Goal: Task Accomplishment & Management: Use online tool/utility

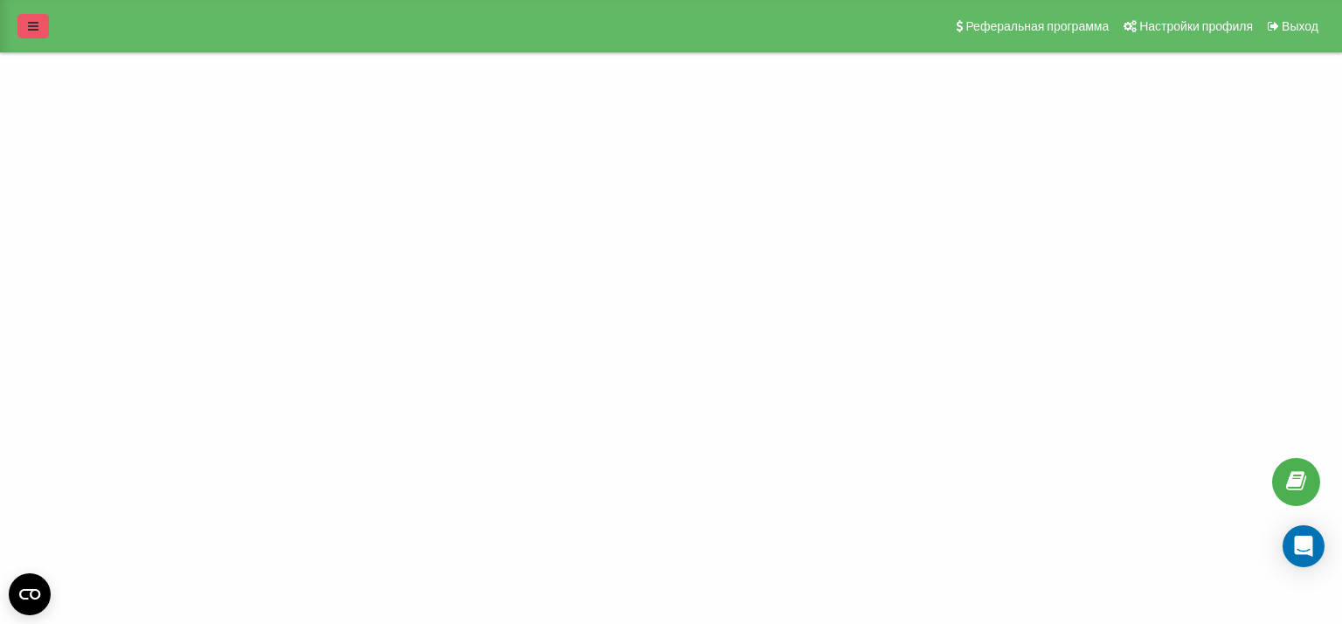
click at [31, 35] on link at bounding box center [32, 26] width 31 height 24
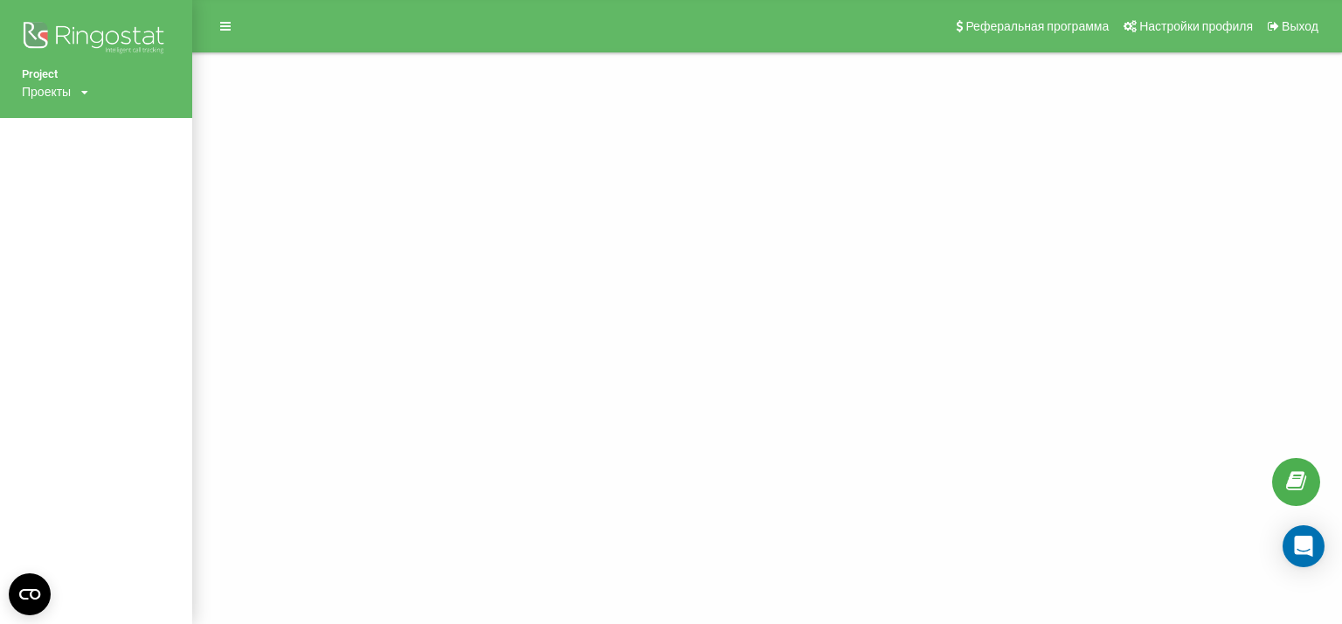
click at [49, 87] on div "Проекты" at bounding box center [46, 91] width 49 height 17
click at [79, 125] on div "[DOMAIN_NAME]" at bounding box center [79, 117] width 113 height 33
click at [68, 87] on div "Проекты" at bounding box center [46, 91] width 49 height 17
click at [67, 121] on link "[DOMAIN_NAME]" at bounding box center [79, 118] width 85 height 14
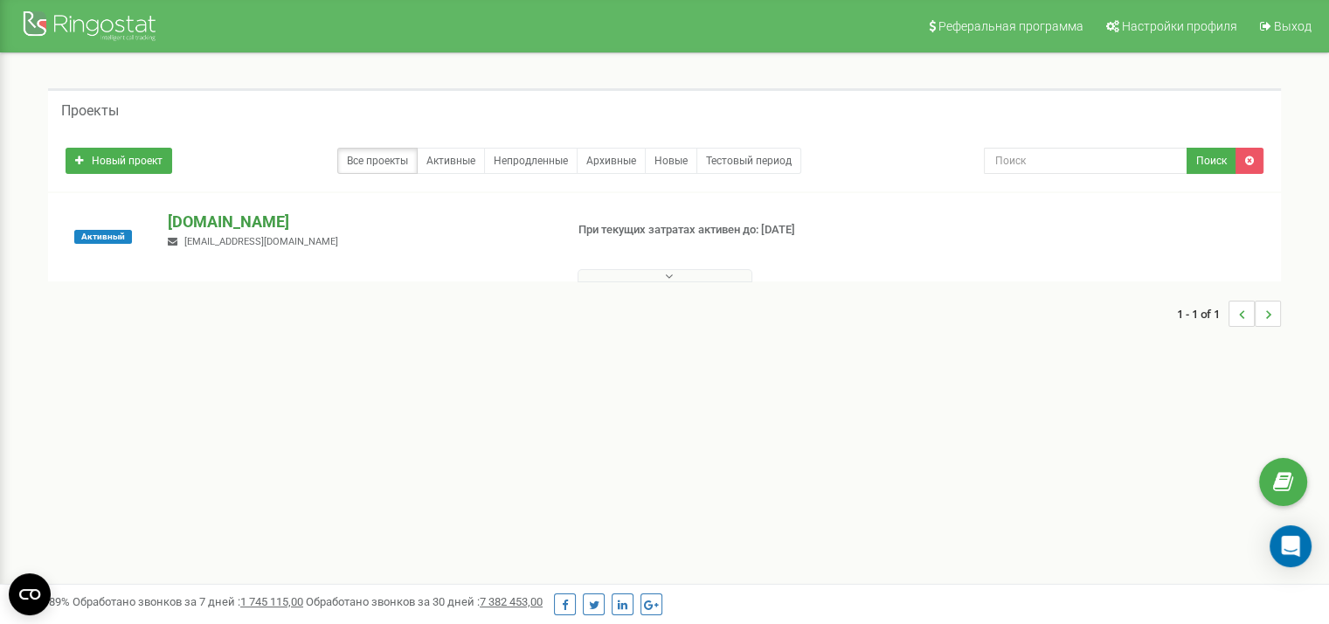
click at [232, 217] on p "[DOMAIN_NAME]" at bounding box center [359, 222] width 382 height 23
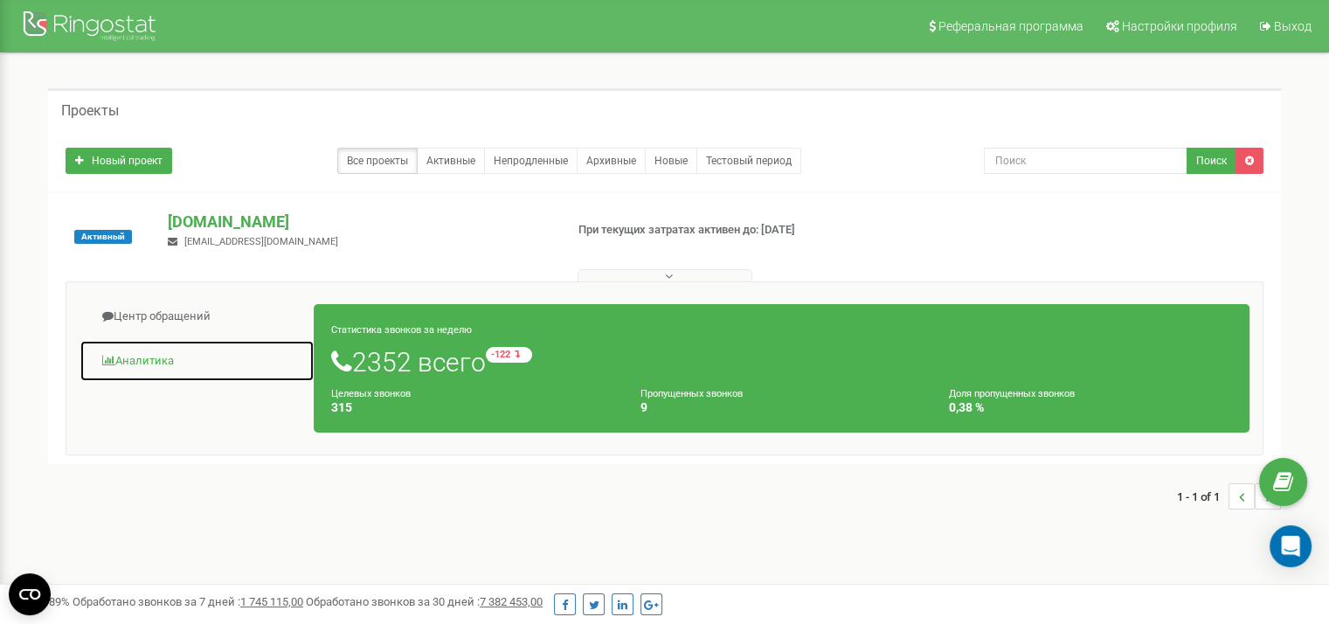
click at [129, 360] on link "Аналитика" at bounding box center [197, 361] width 235 height 43
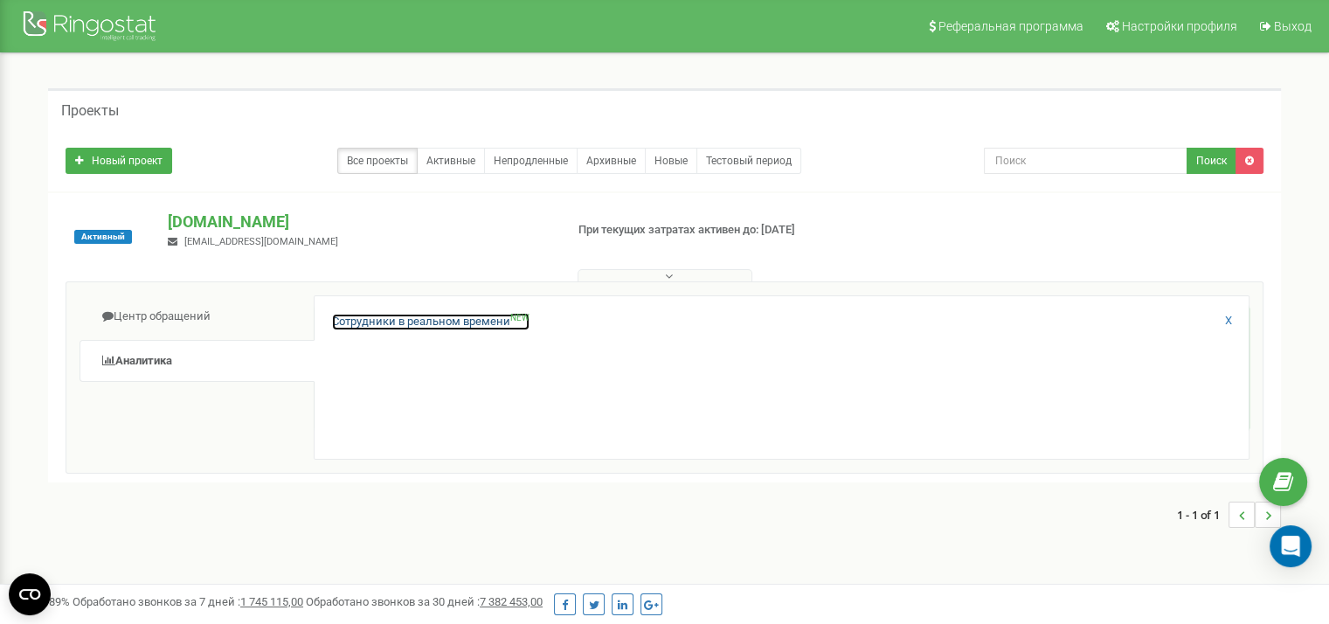
click at [364, 316] on link "Сотрудники в реальном времени NEW" at bounding box center [431, 322] width 198 height 17
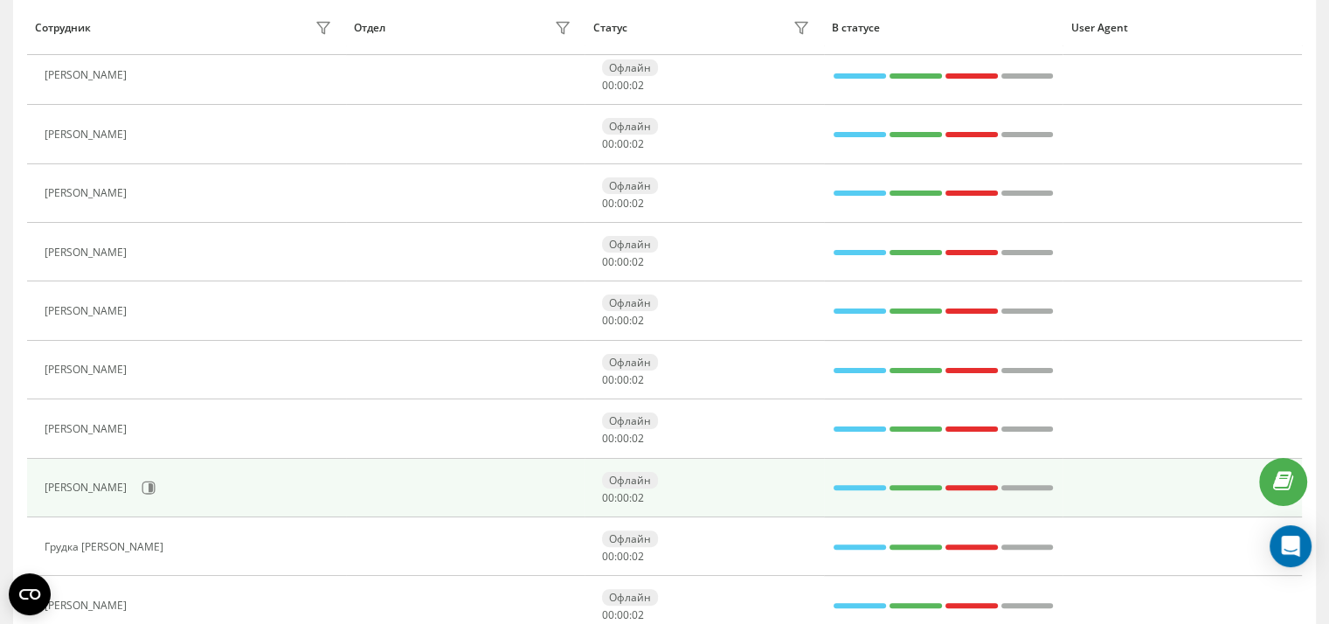
scroll to position [612, 0]
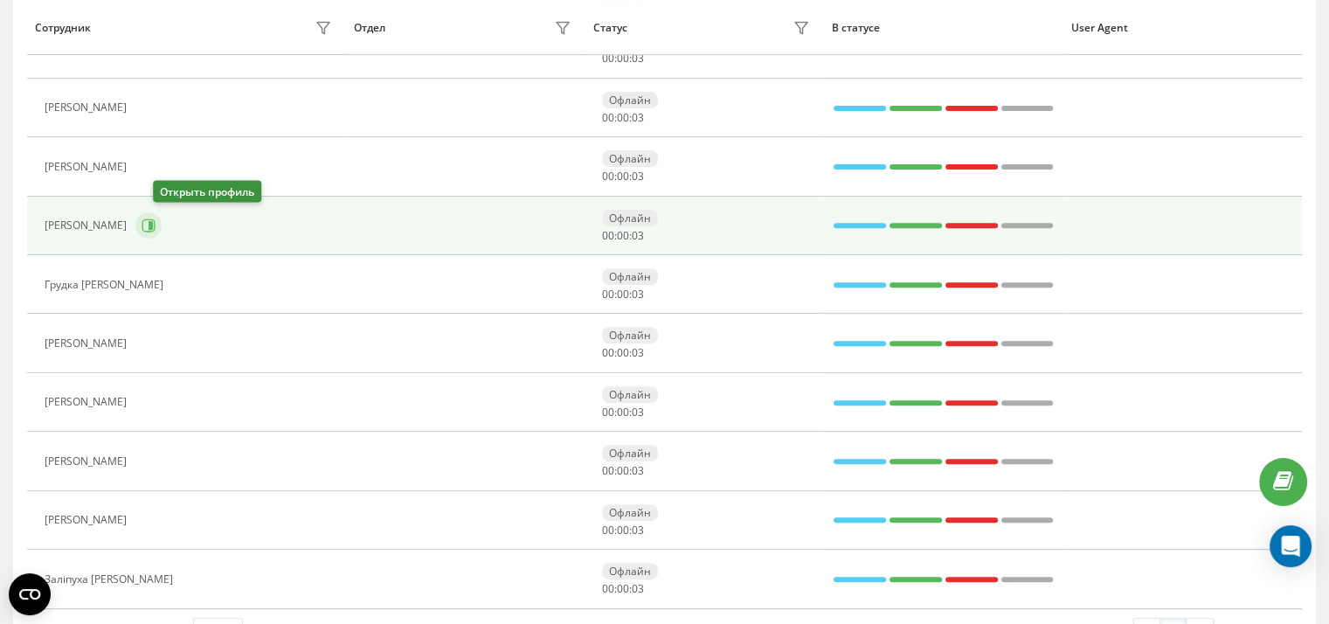
click at [153, 222] on icon at bounding box center [151, 225] width 4 height 9
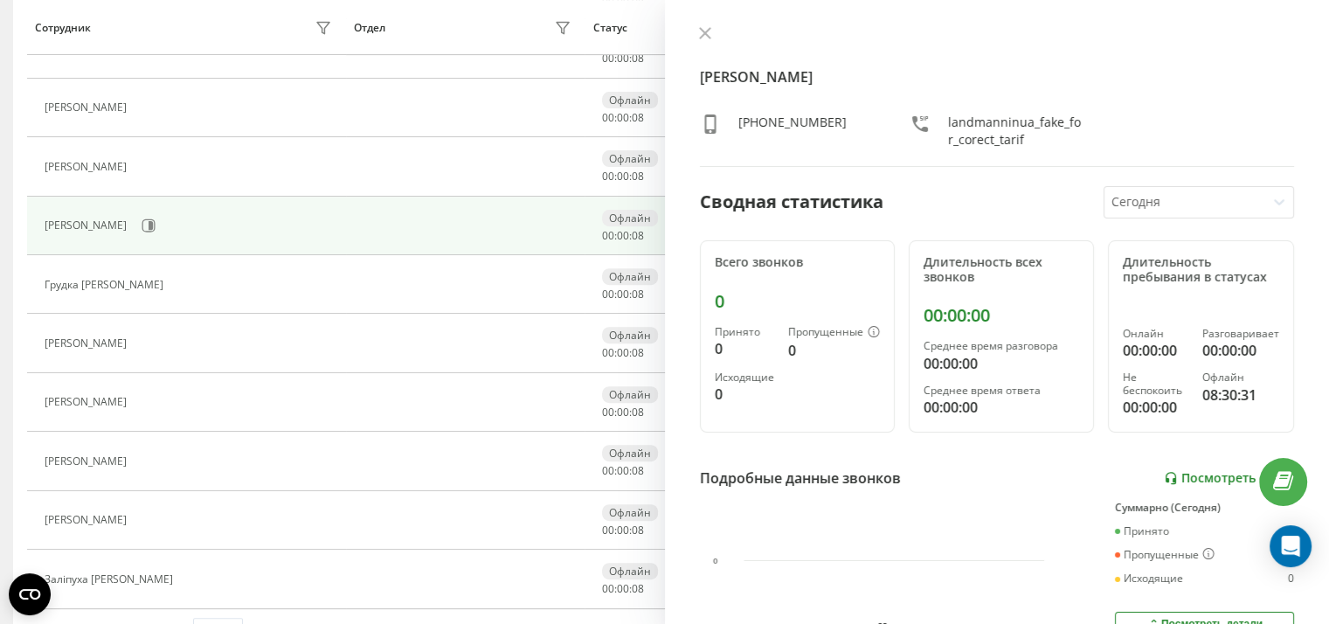
click at [1178, 475] on link "Посмотреть отчет" at bounding box center [1229, 478] width 130 height 15
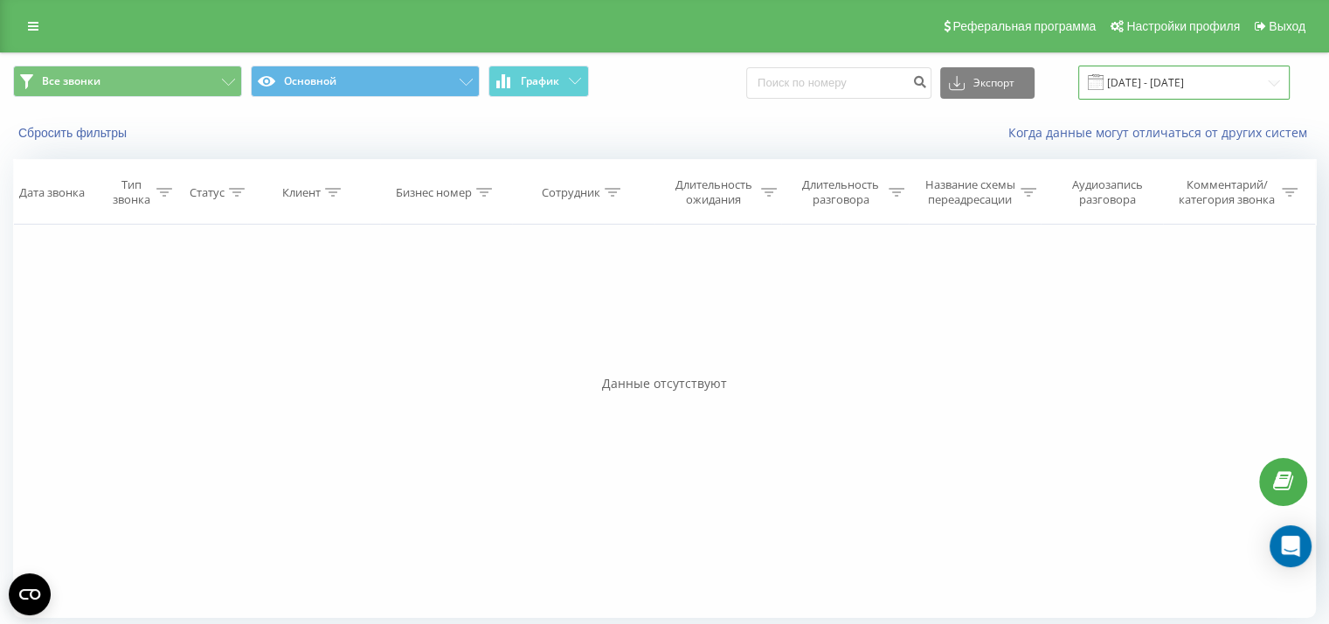
click at [1148, 92] on input "22.09.2025 - 22.09.2025" at bounding box center [1185, 83] width 212 height 34
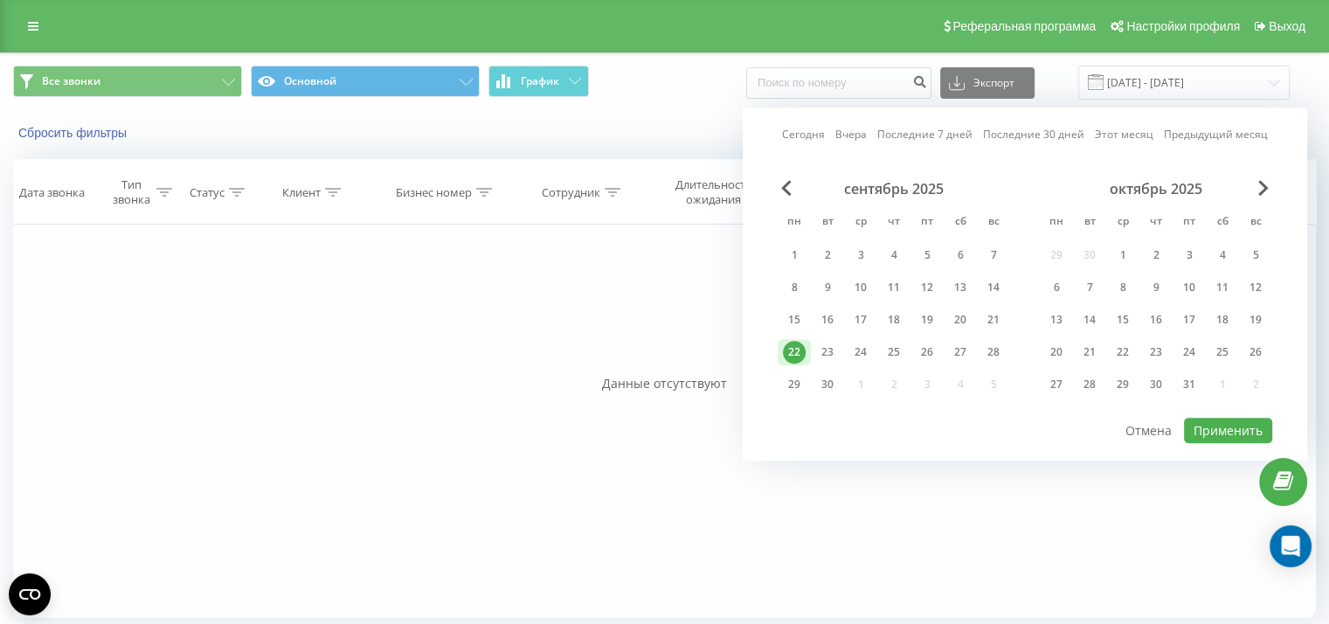
click at [795, 347] on div "22" at bounding box center [794, 352] width 23 height 23
click at [786, 350] on div "22" at bounding box center [794, 352] width 23 height 23
click at [1204, 427] on button "Применить" at bounding box center [1228, 430] width 88 height 25
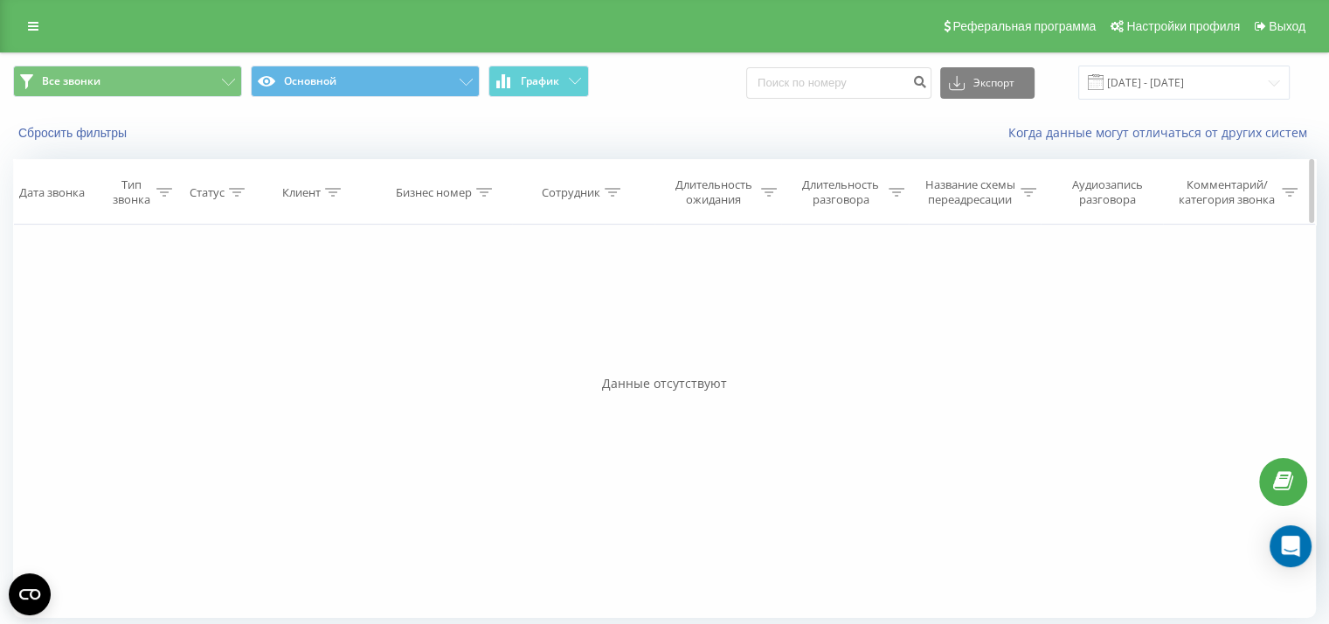
click at [880, 193] on div "Длительность разговора" at bounding box center [840, 192] width 87 height 30
click at [850, 276] on div at bounding box center [836, 277] width 124 height 17
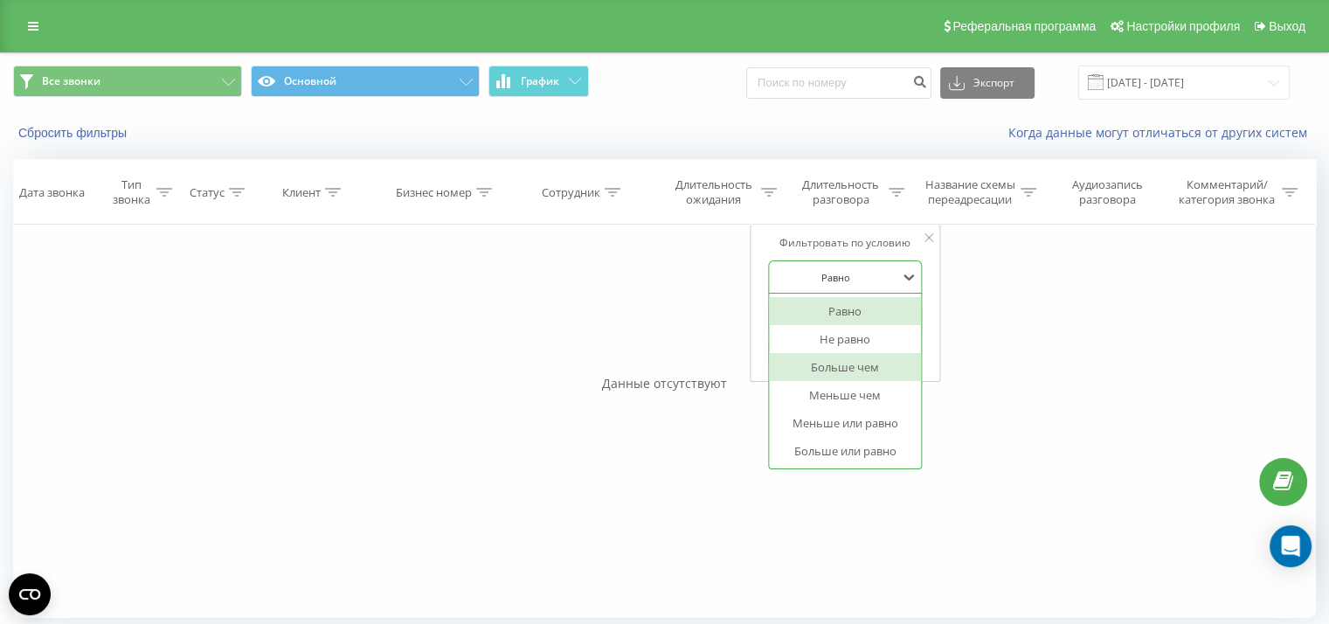
click at [871, 364] on div "Больше чем" at bounding box center [845, 367] width 152 height 28
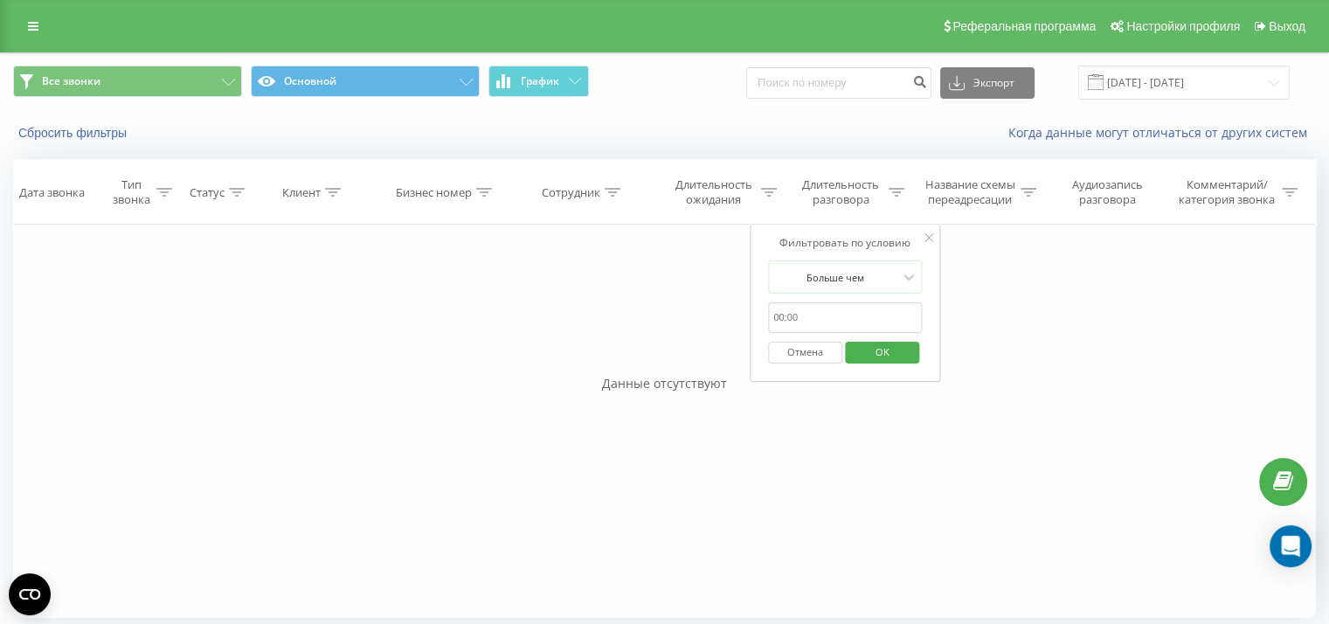
click at [869, 317] on input "text" at bounding box center [845, 317] width 154 height 31
type input "0059"
click at [896, 345] on span "OK" at bounding box center [882, 351] width 49 height 27
